Goal: Find contact information: Find contact information

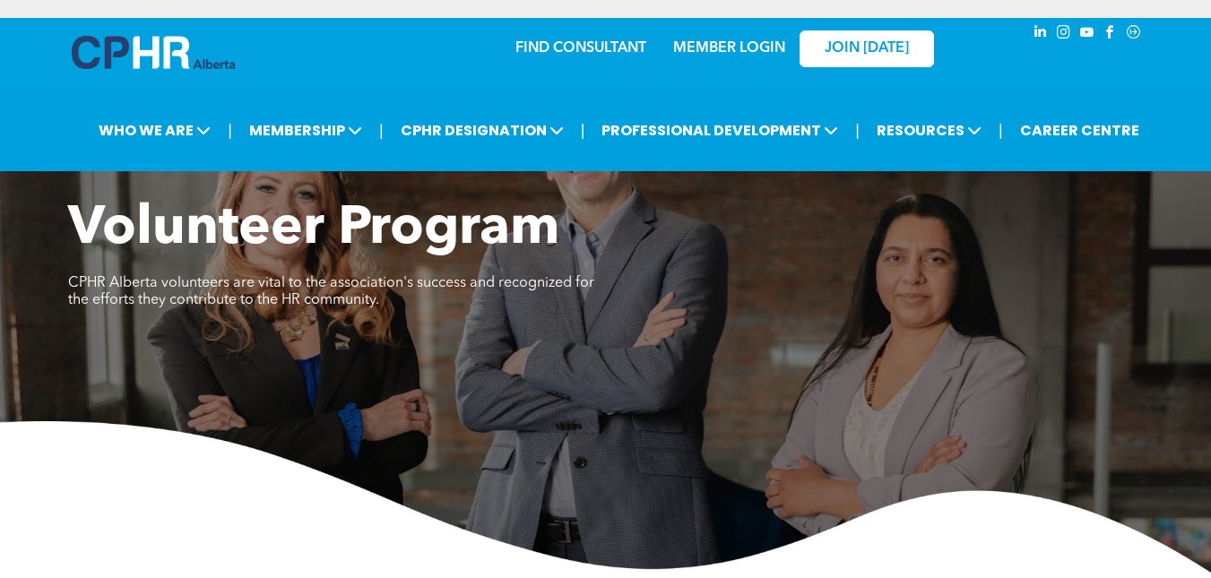
click at [745, 45] on link "MEMBER LOGIN" at bounding box center [729, 48] width 112 height 14
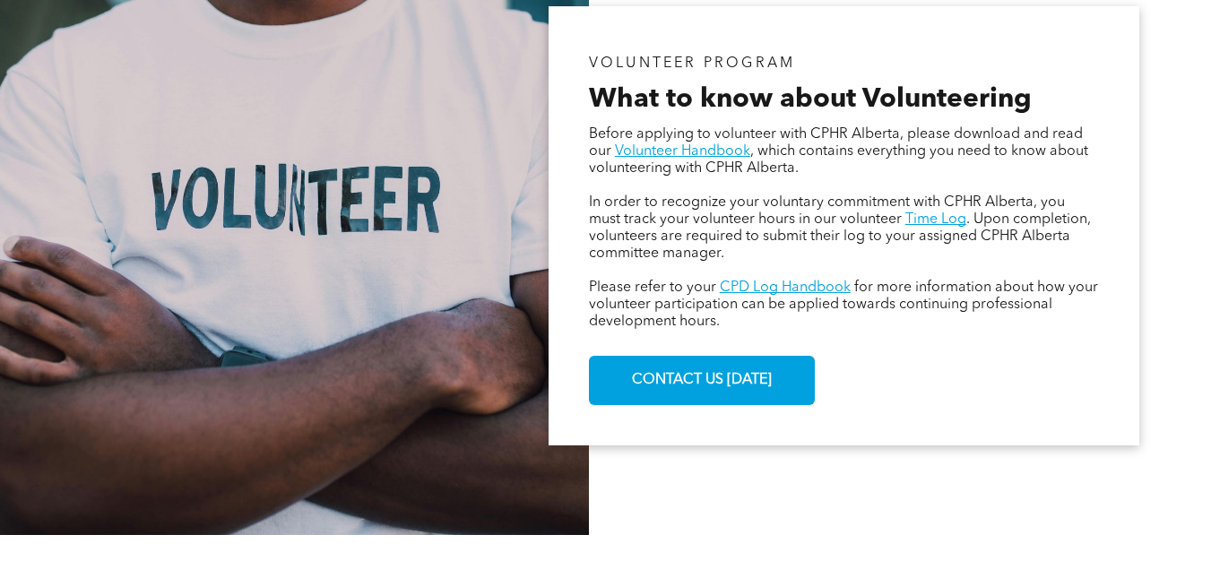
scroll to position [1070, 0]
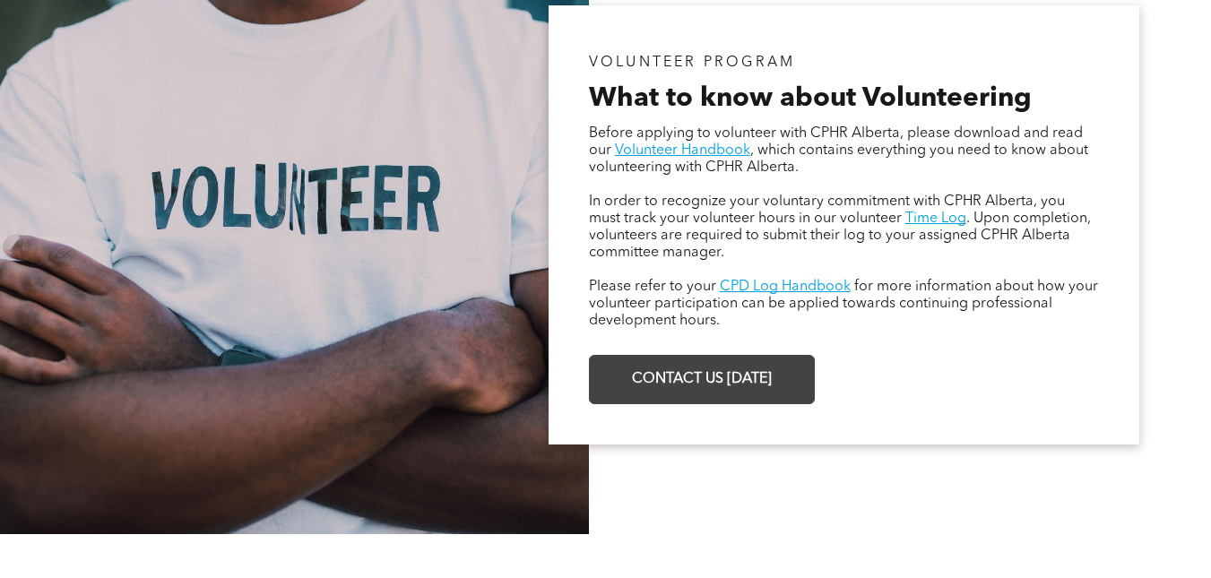
click at [725, 365] on span "CONTACT US [DATE]" at bounding box center [702, 379] width 152 height 35
click at [699, 380] on span "CONTACT US [DATE]" at bounding box center [702, 379] width 152 height 35
click at [758, 389] on span "CONTACT US [DATE]" at bounding box center [702, 379] width 152 height 35
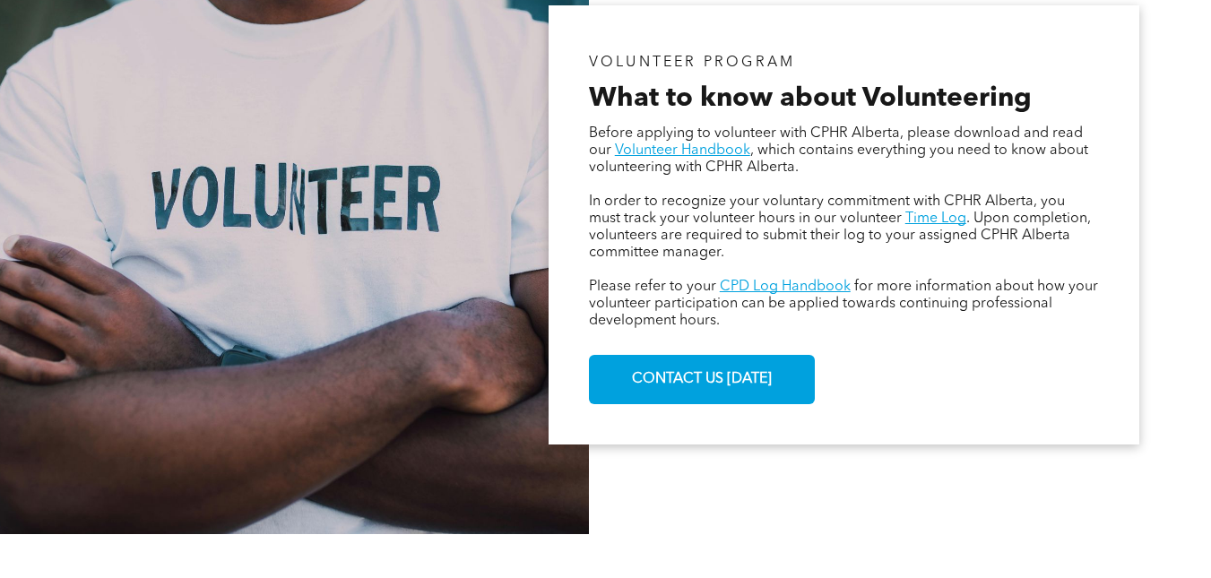
click at [515, 35] on div at bounding box center [294, 225] width 589 height 619
